Goal: Transaction & Acquisition: Purchase product/service

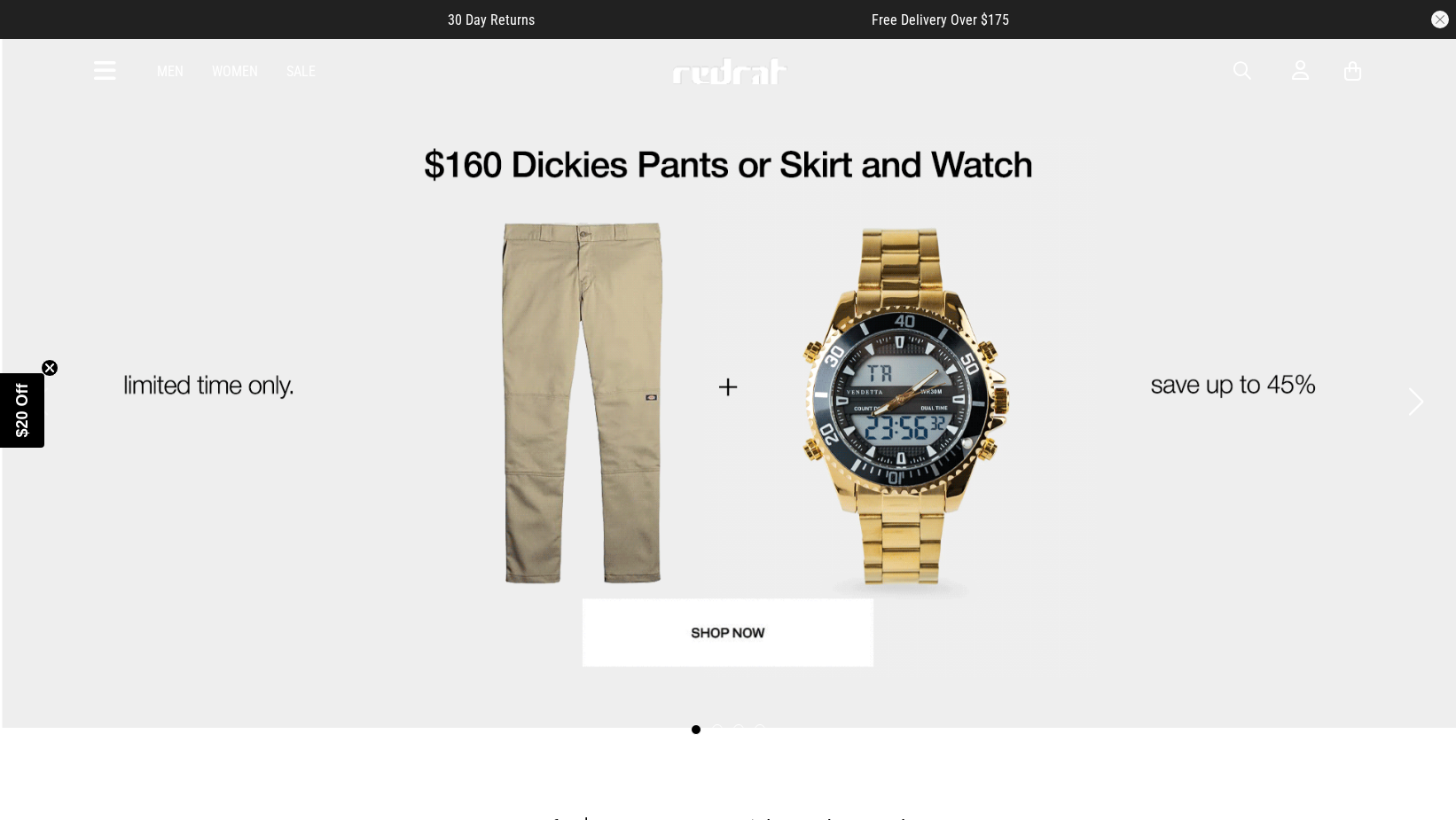
click at [600, 278] on link "1 / 4" at bounding box center [728, 382] width 1456 height 691
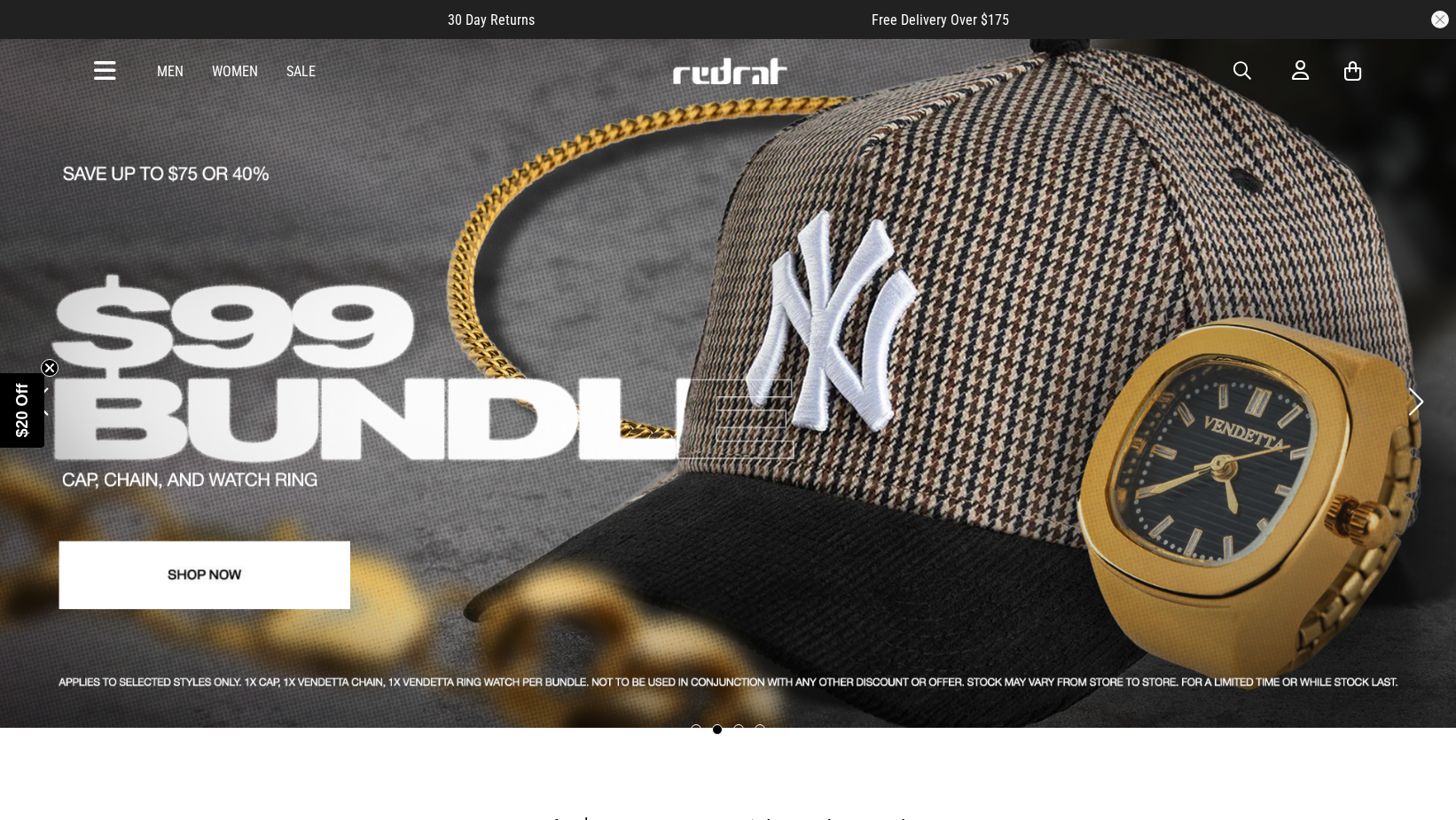
click at [479, 304] on link "2 / 4" at bounding box center [728, 382] width 1456 height 691
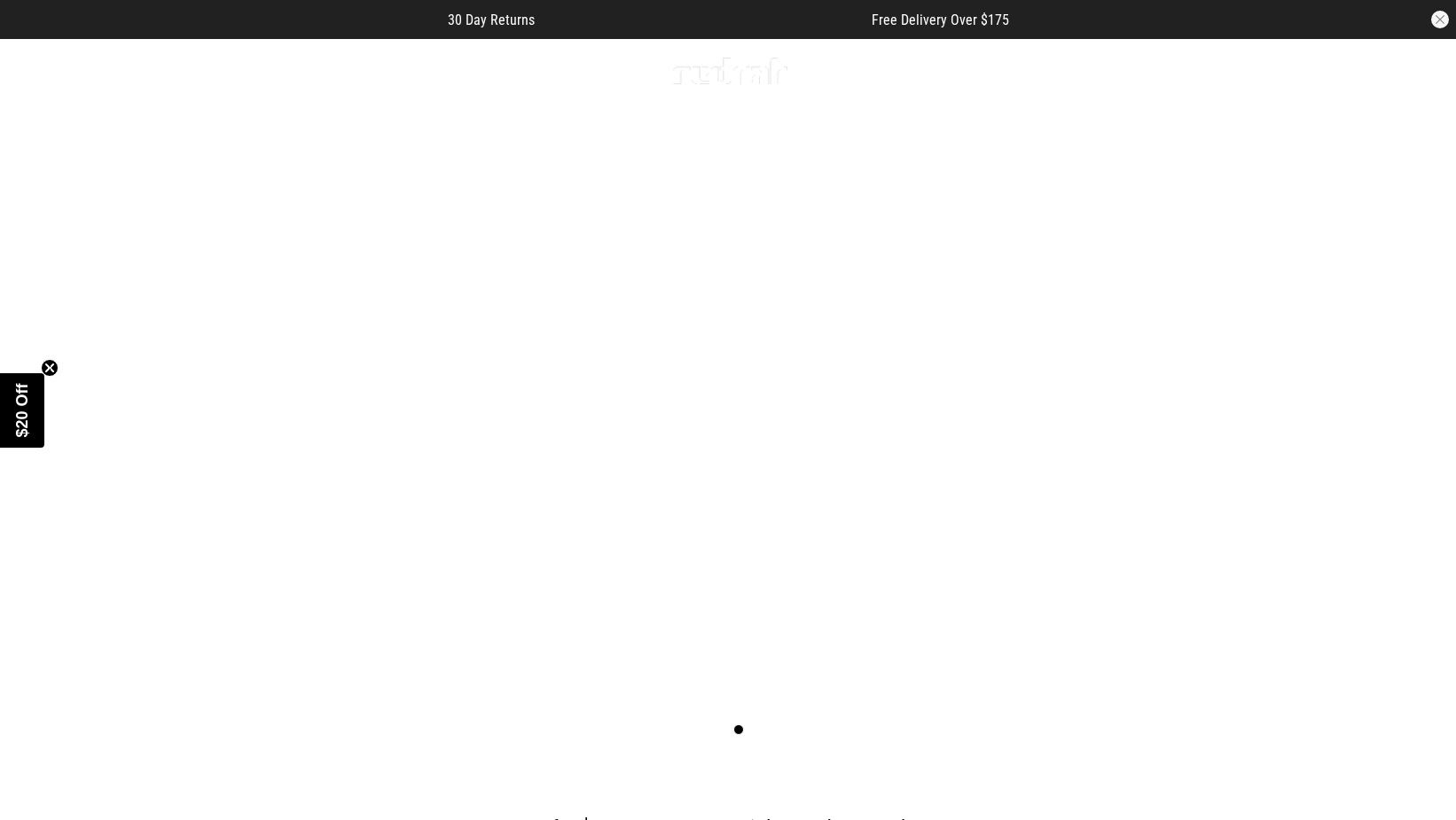
click at [1233, 68] on span "button" at bounding box center [1242, 71] width 18 height 22
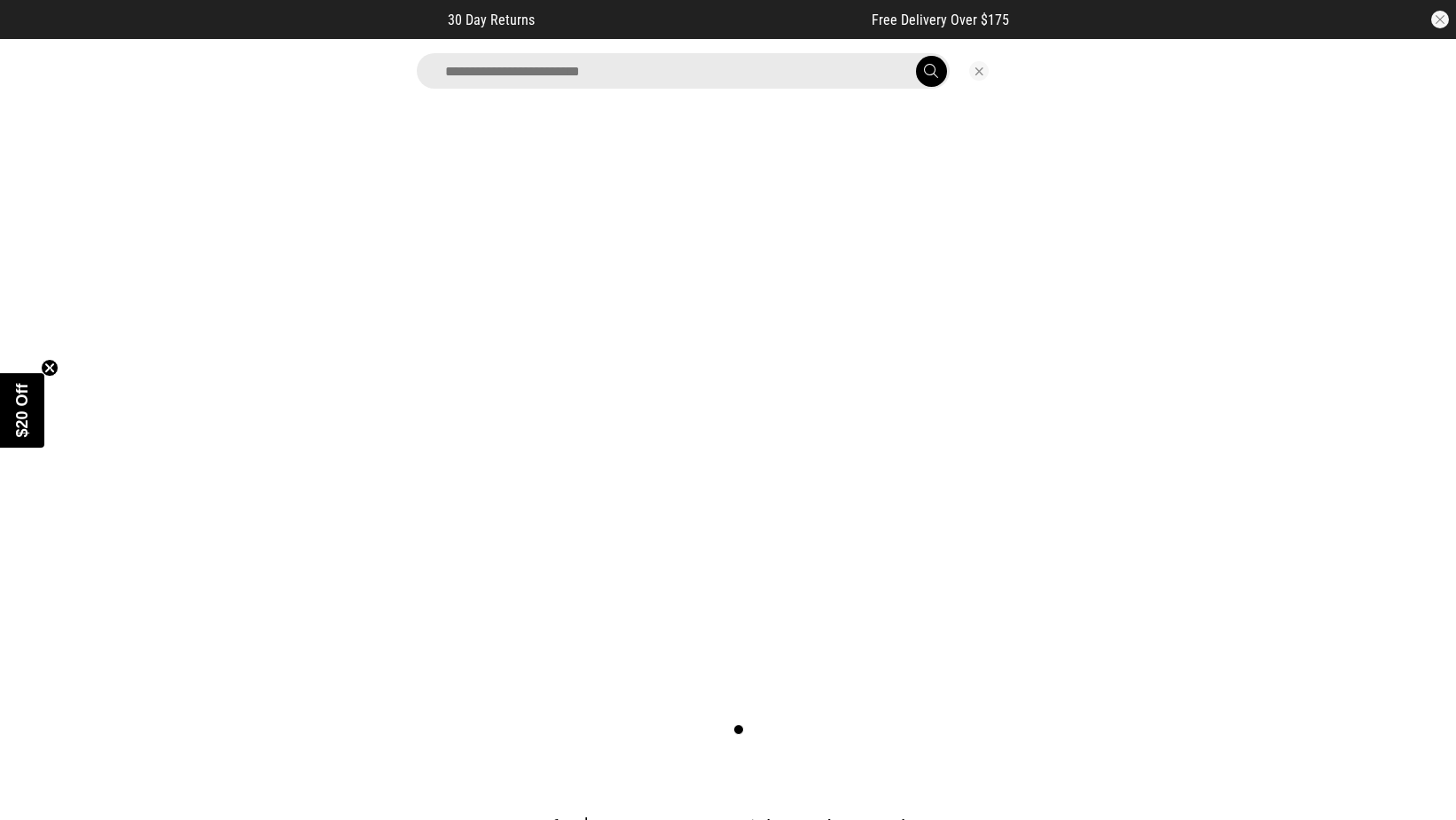
click at [720, 85] on input "search" at bounding box center [683, 71] width 533 height 35
type input "*"
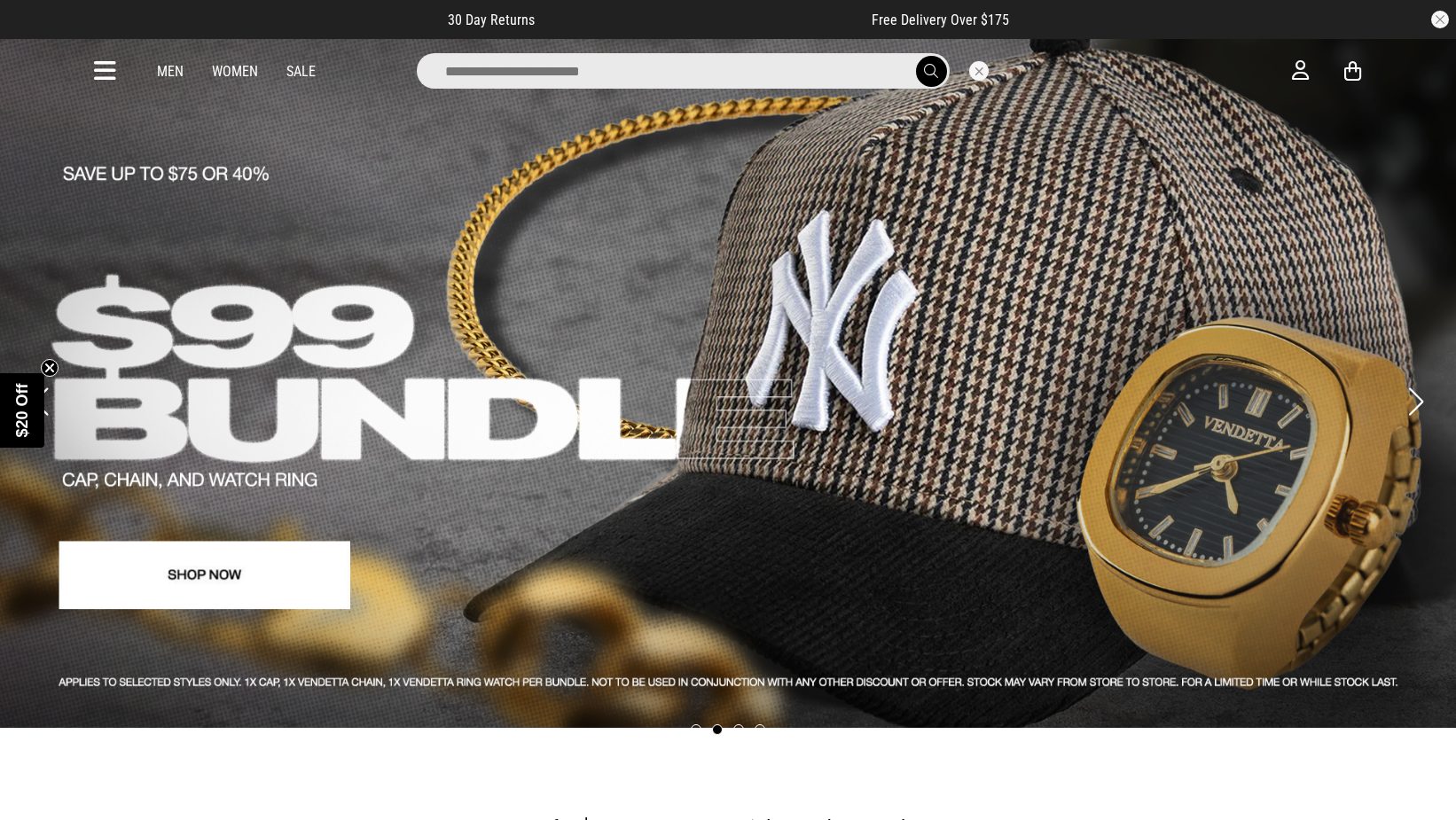
click at [766, 74] on input "search" at bounding box center [683, 71] width 533 height 35
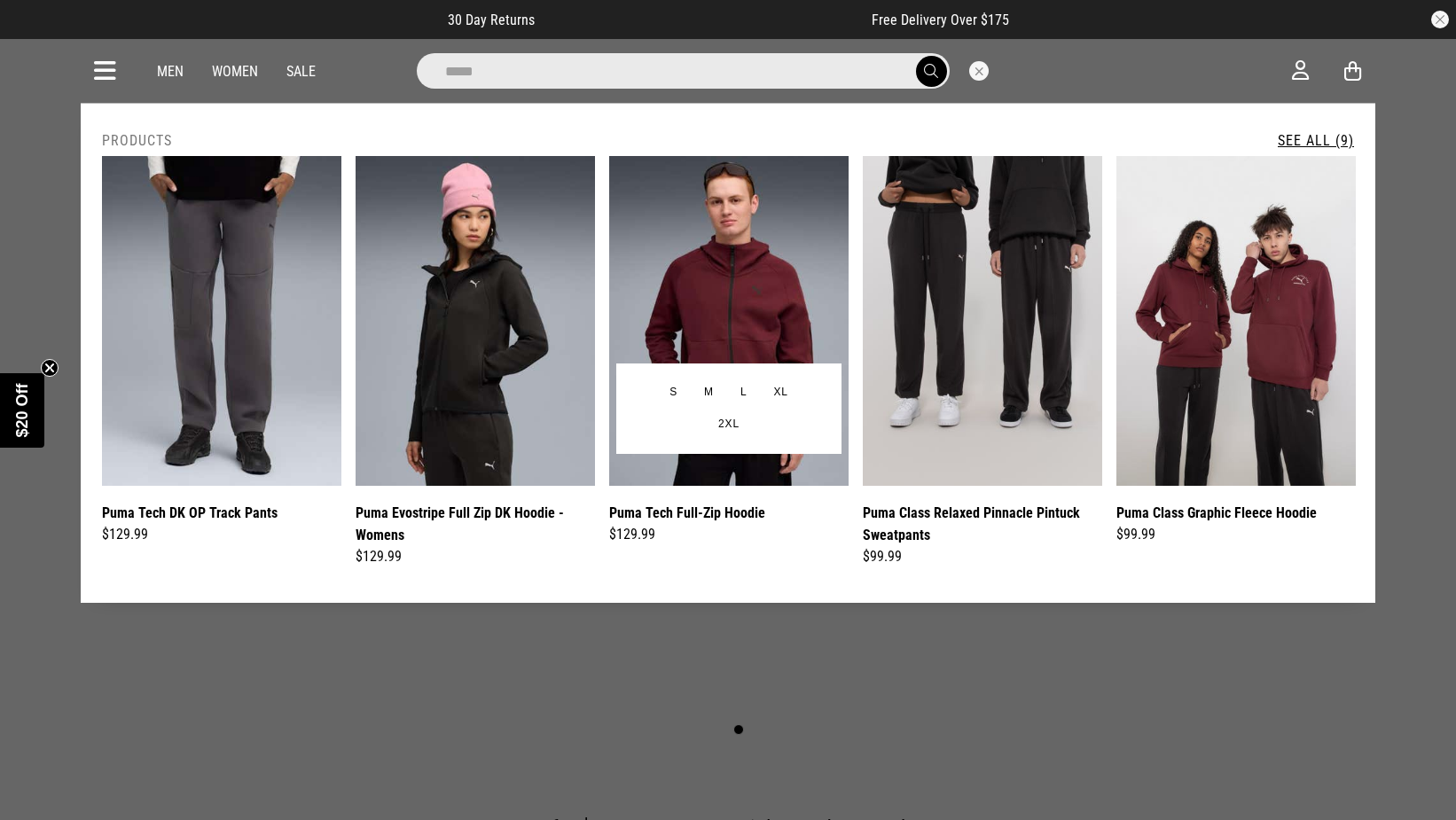
type input "*****"
click at [765, 234] on img at bounding box center [728, 320] width 240 height 330
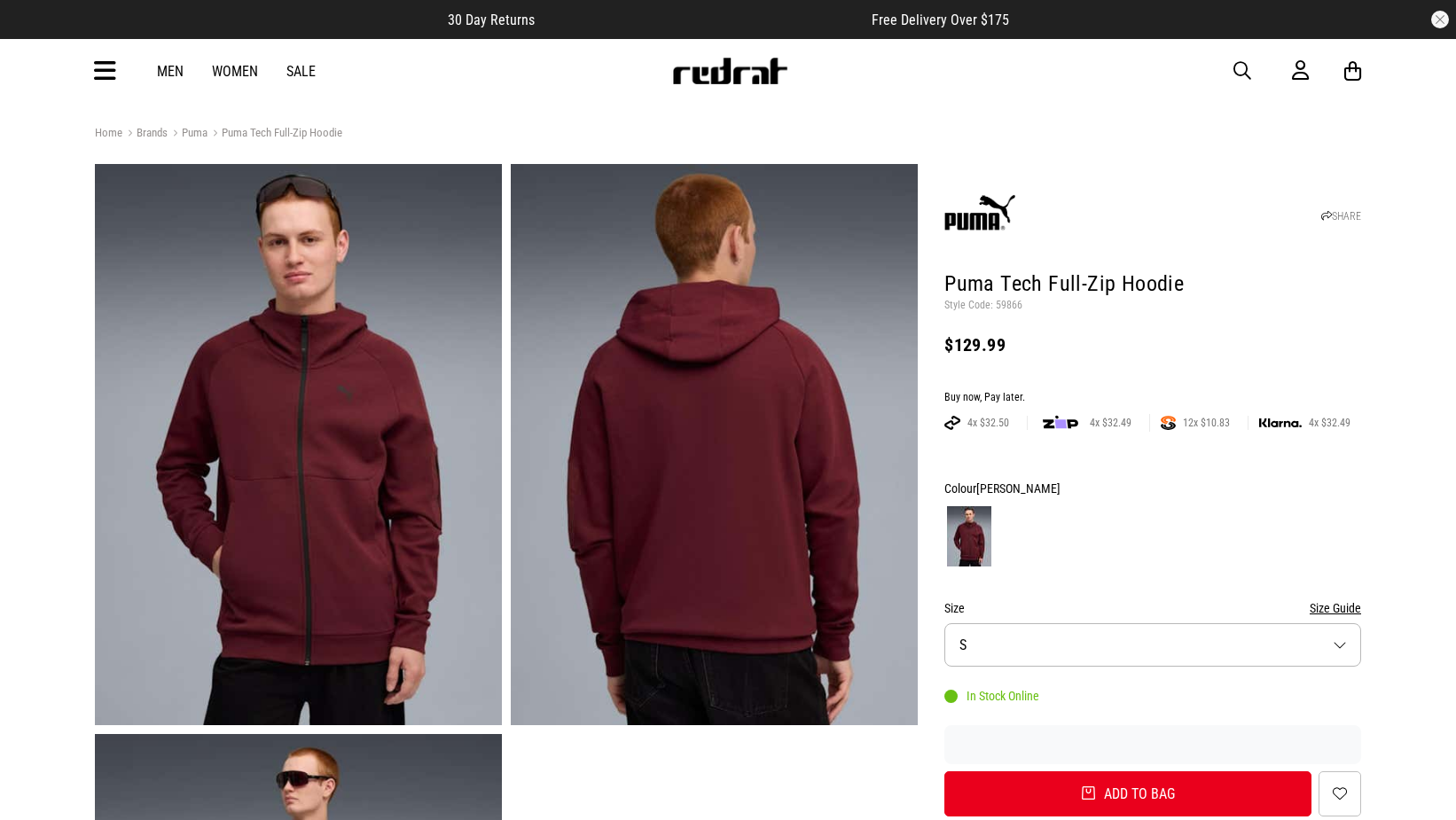
click at [1094, 649] on button "Size S" at bounding box center [1152, 645] width 417 height 43
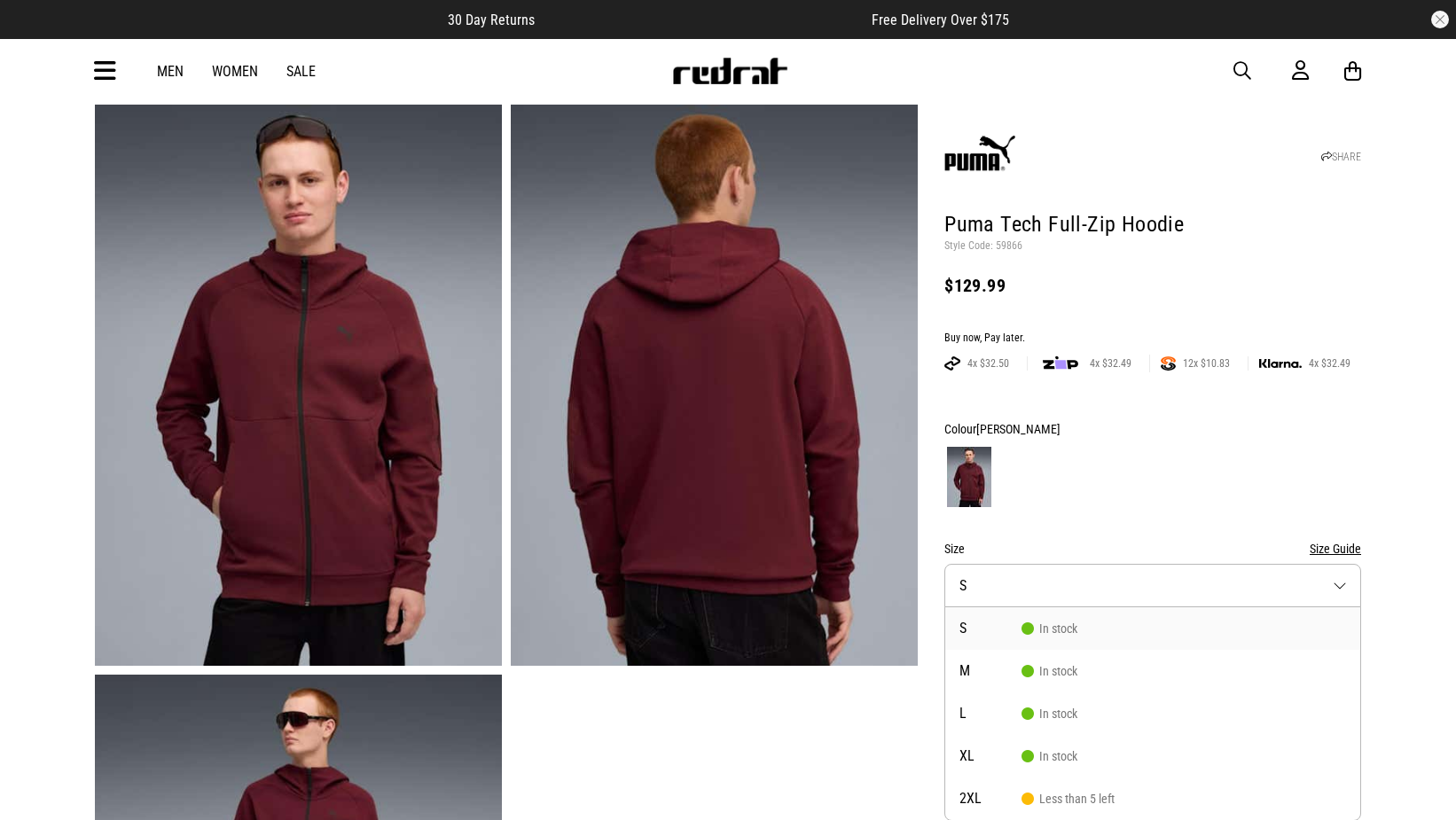
click at [1237, 511] on form "Colour Ruby Shimmer Size Size Guide Size S S In stock M In stock L In stock XL …" at bounding box center [1152, 587] width 417 height 339
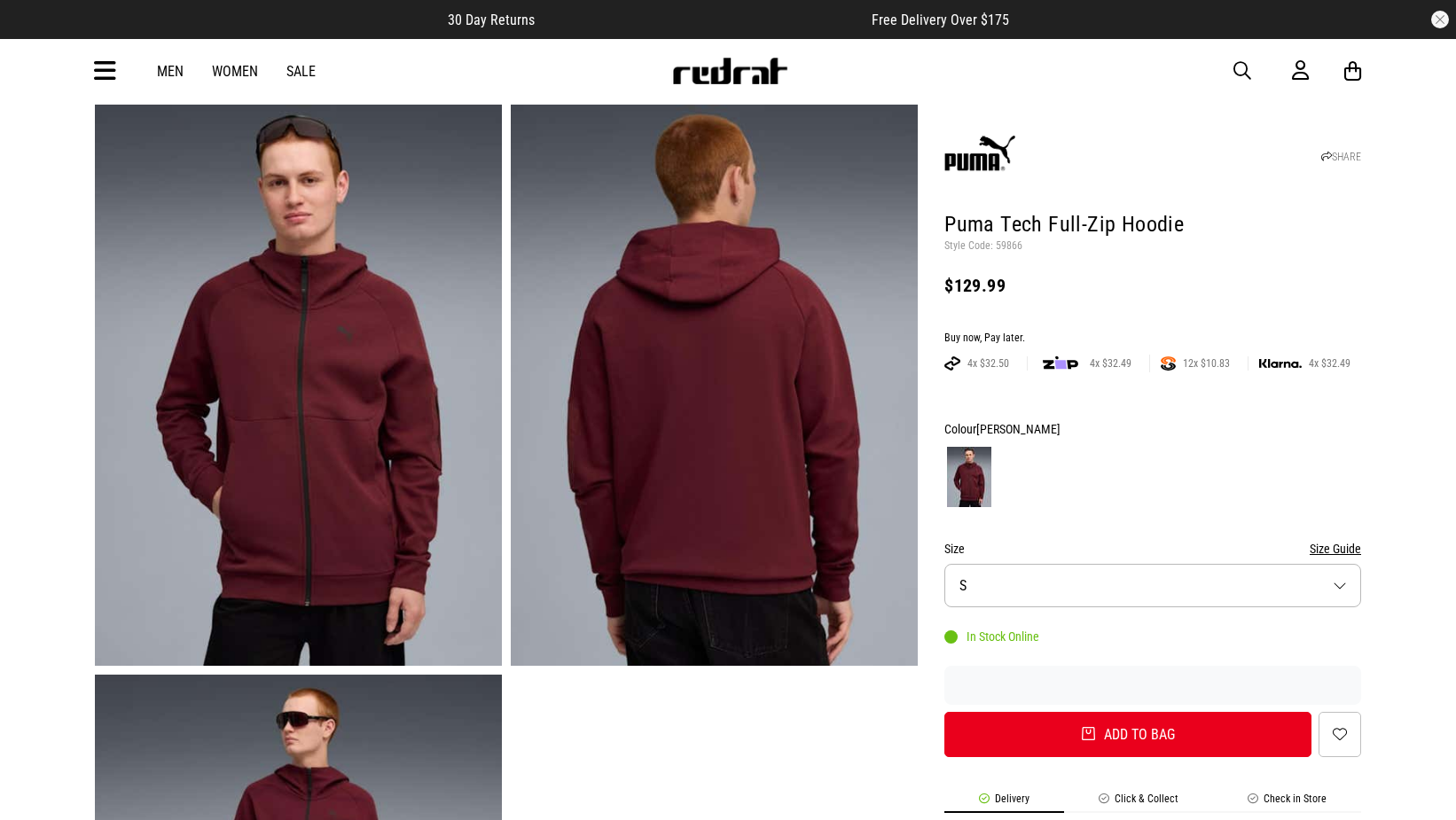
click at [1161, 579] on button "Size S" at bounding box center [1152, 585] width 417 height 43
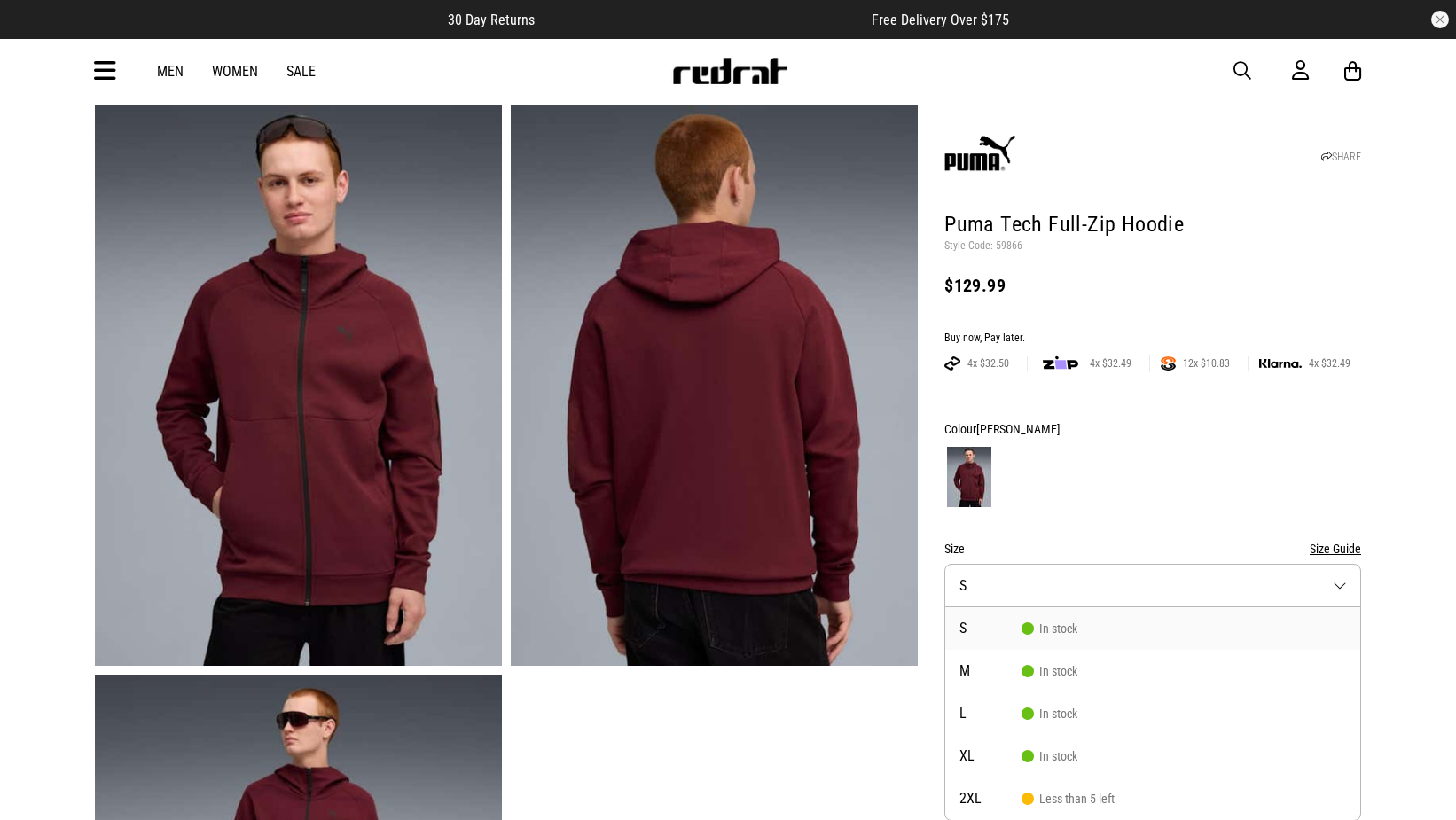
click at [1247, 577] on button "Size S" at bounding box center [1152, 585] width 417 height 43
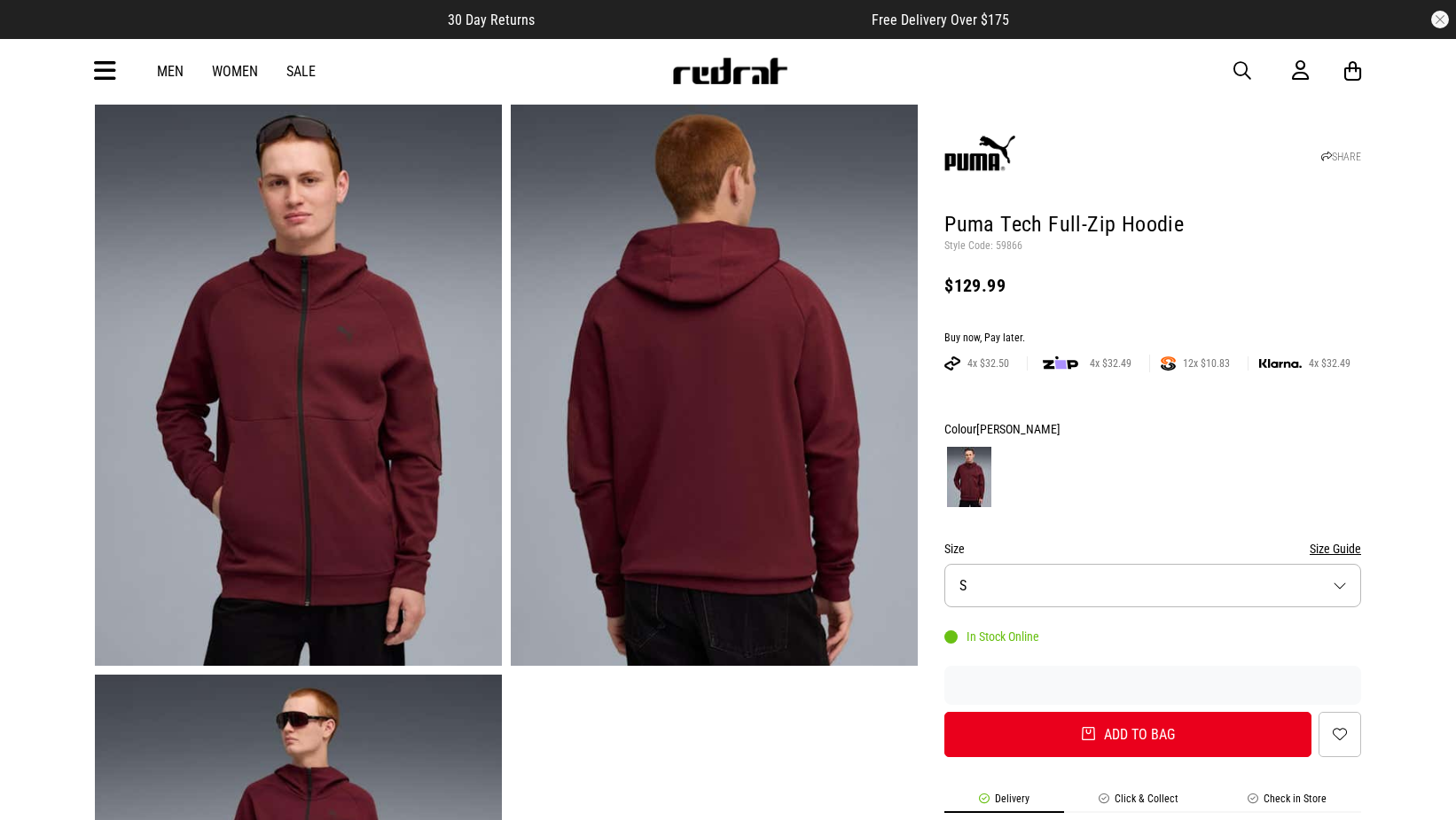
click at [1069, 583] on button "Size S" at bounding box center [1152, 585] width 417 height 43
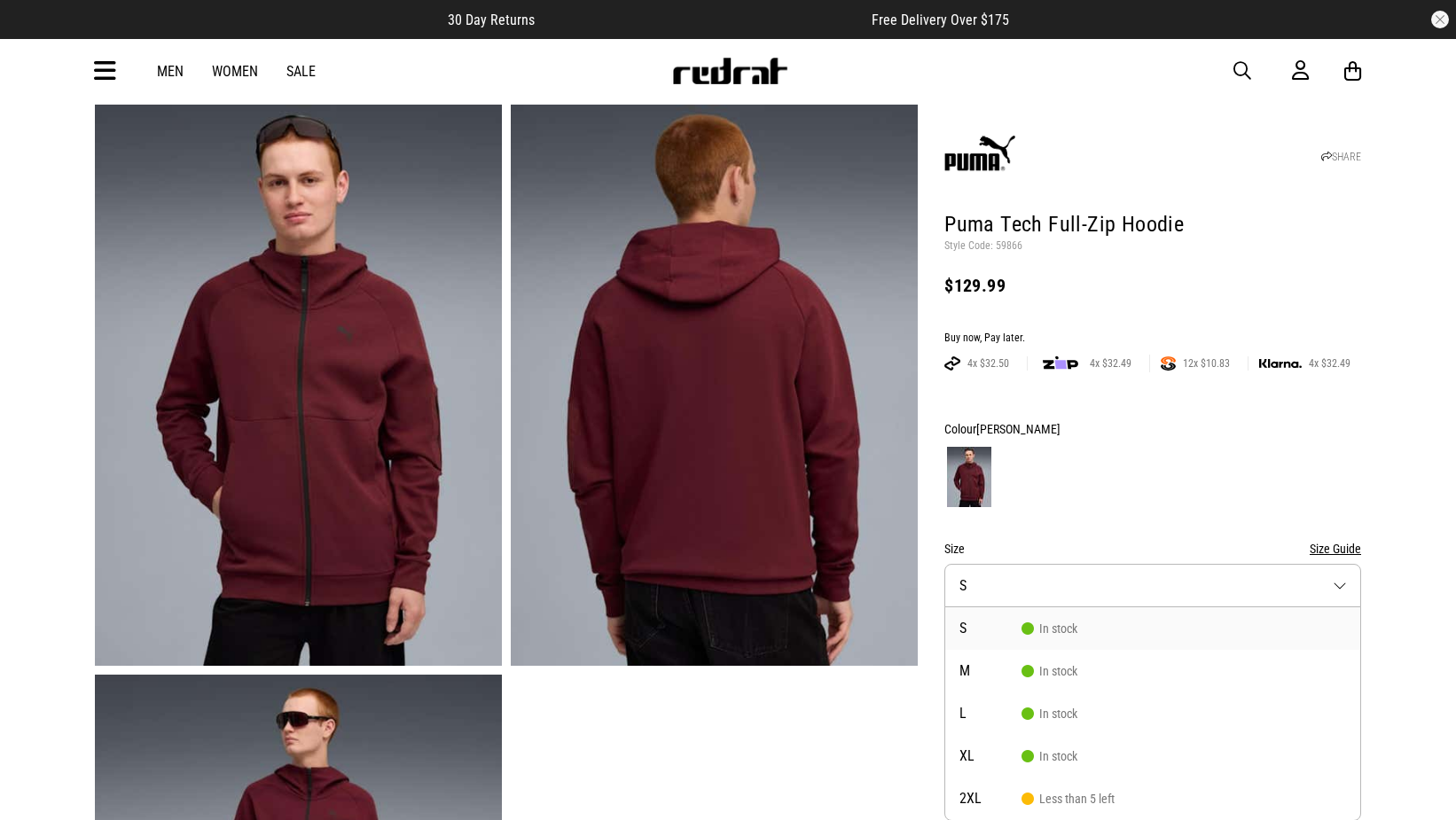
click at [1151, 575] on button "Size S" at bounding box center [1152, 585] width 417 height 43
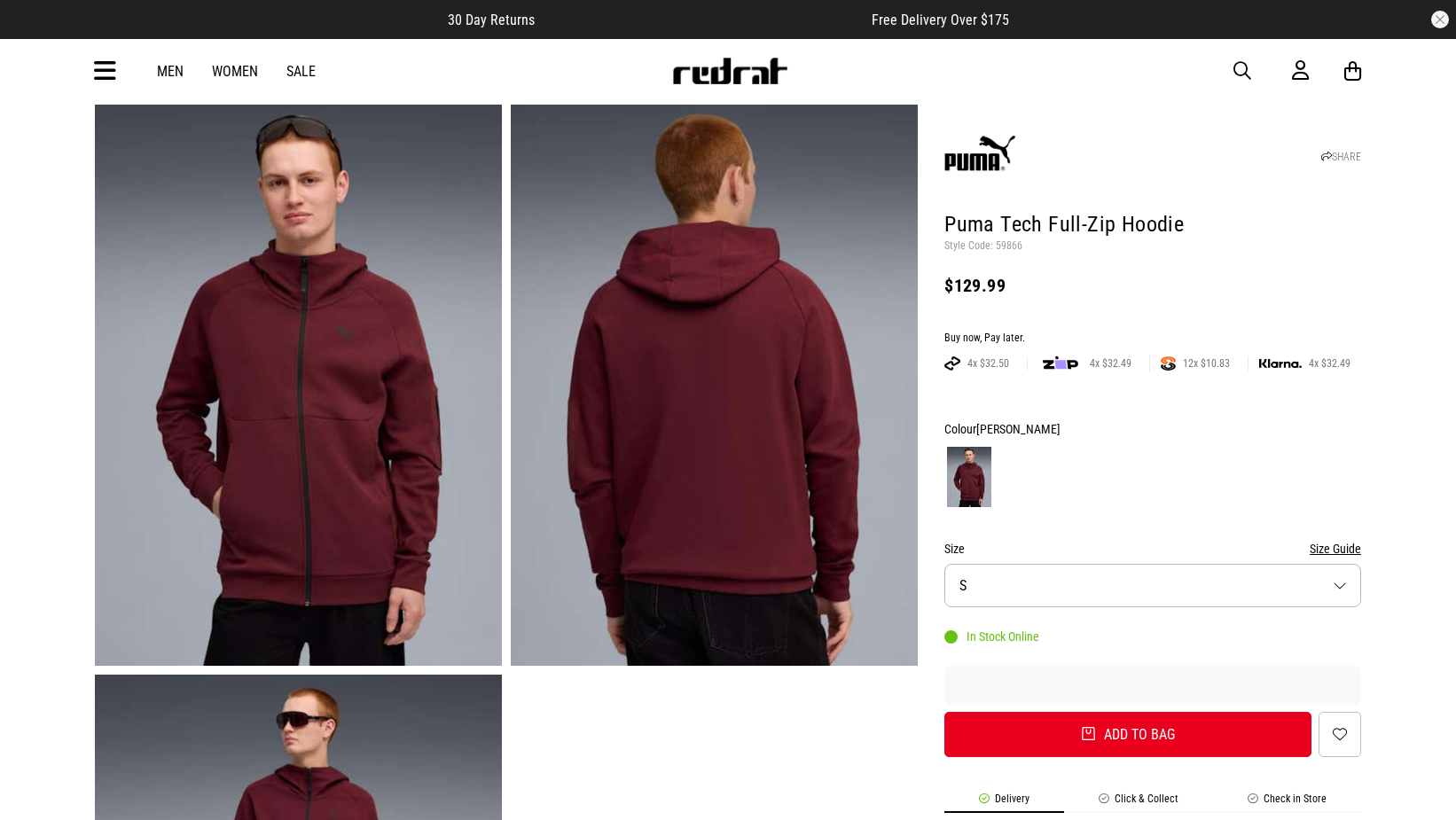
click at [1251, 66] on button "button" at bounding box center [1251, 71] width 35 height 22
